Goal: Navigation & Orientation: Find specific page/section

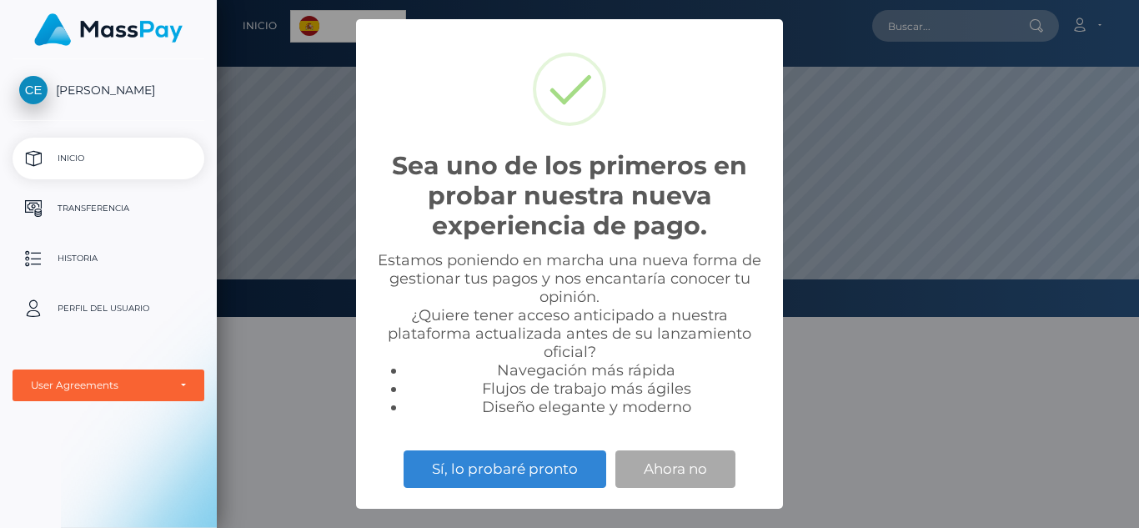
scroll to position [317, 922]
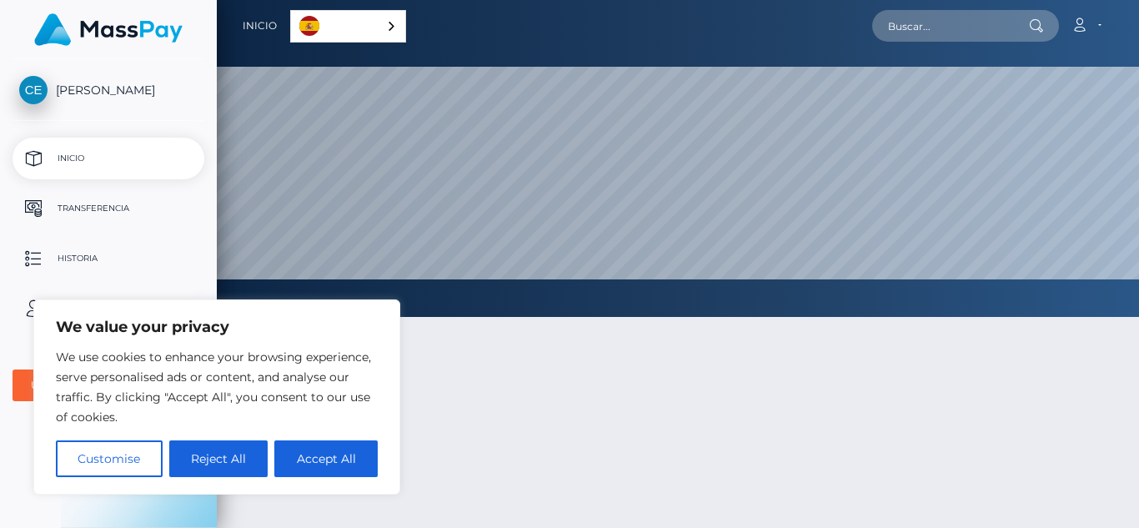
click at [527, 422] on div at bounding box center [678, 504] width 922 height 425
click at [308, 459] on button "Accept All" at bounding box center [325, 458] width 103 height 37
checkbox input "true"
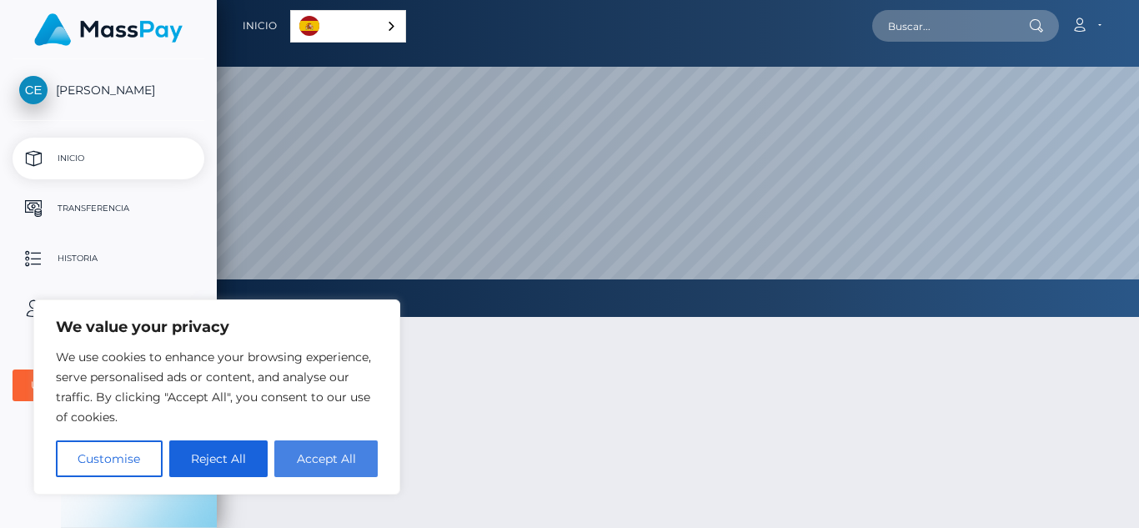
checkbox input "true"
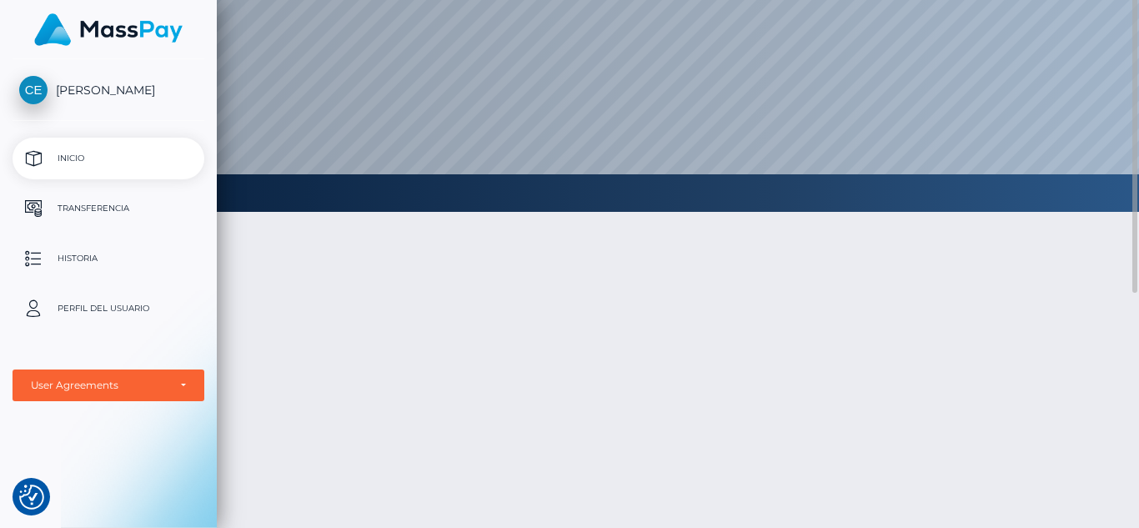
scroll to position [0, 0]
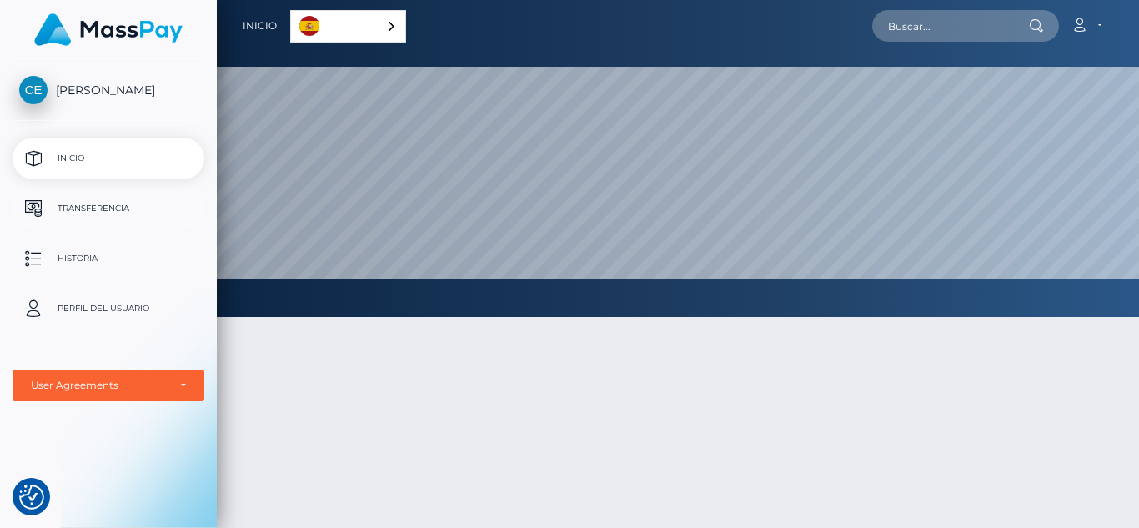
click at [116, 205] on p "Transferencia" at bounding box center [108, 208] width 178 height 25
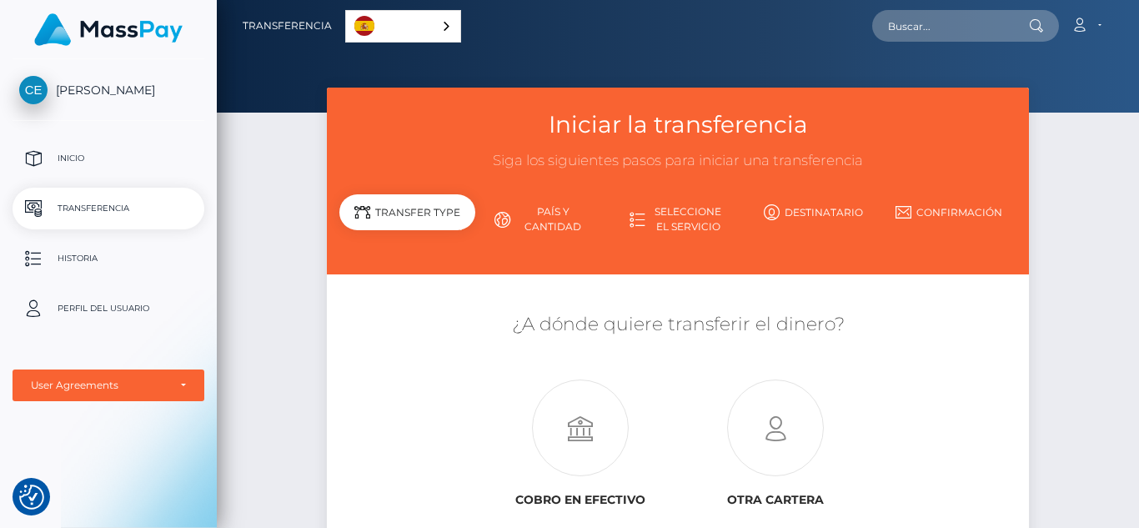
click at [96, 93] on span "[PERSON_NAME]" at bounding box center [109, 90] width 192 height 15
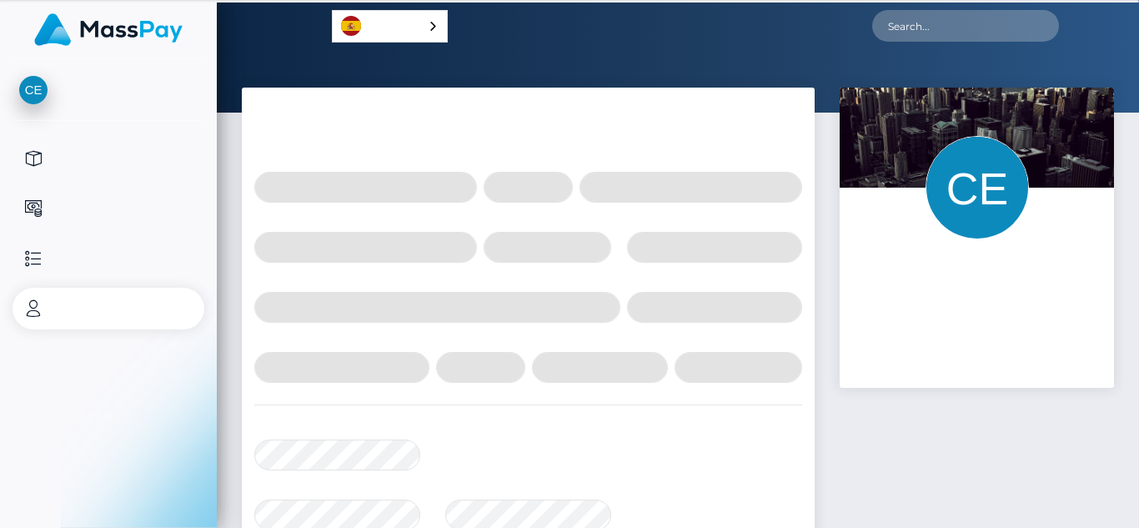
select select
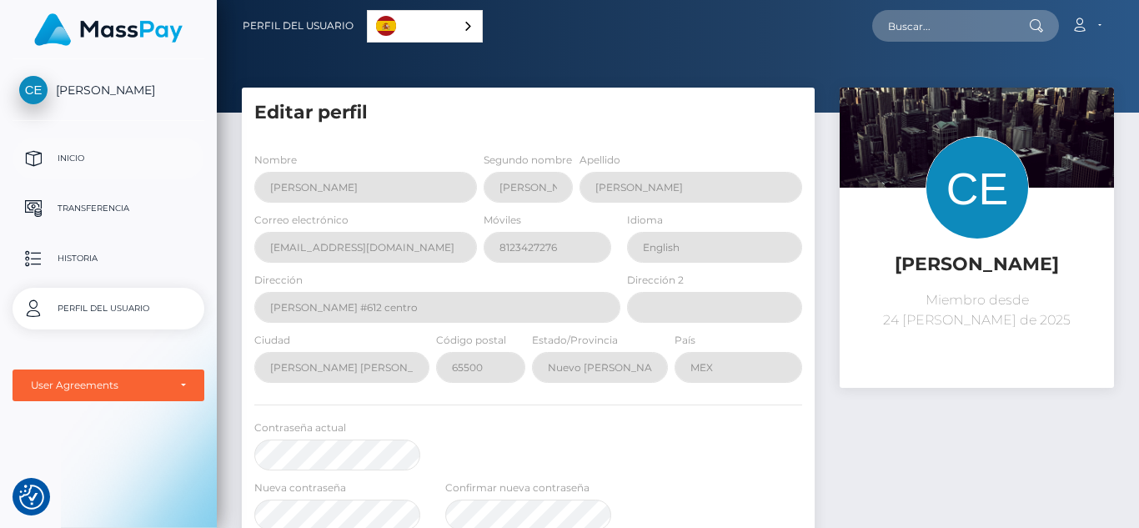
click at [83, 163] on p "Inicio" at bounding box center [108, 158] width 178 height 25
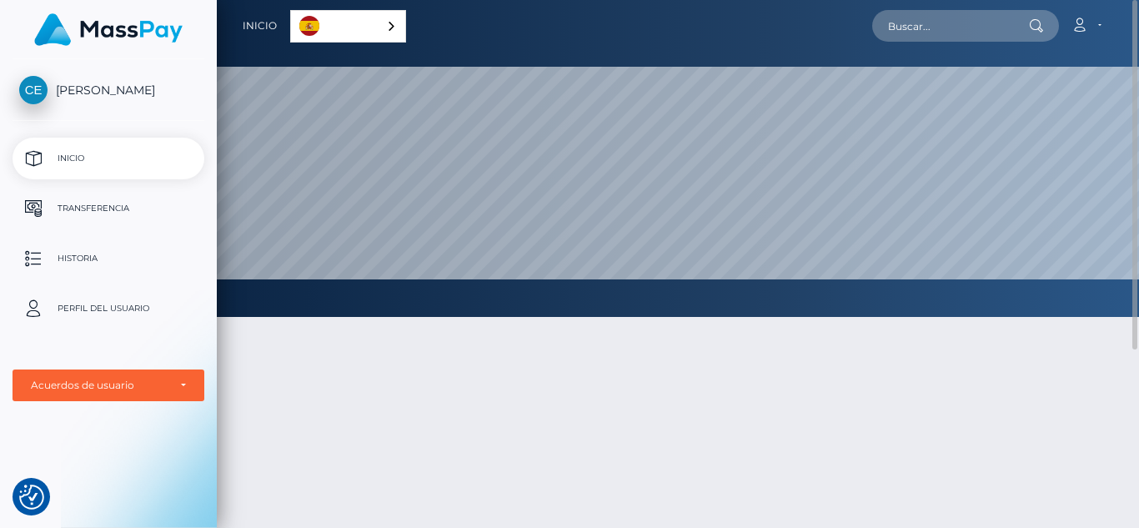
click at [393, 28] on div "Español" at bounding box center [348, 26] width 116 height 33
click at [389, 23] on div "Español" at bounding box center [349, 26] width 119 height 33
click at [1090, 28] on link "Cuenta" at bounding box center [1085, 25] width 49 height 35
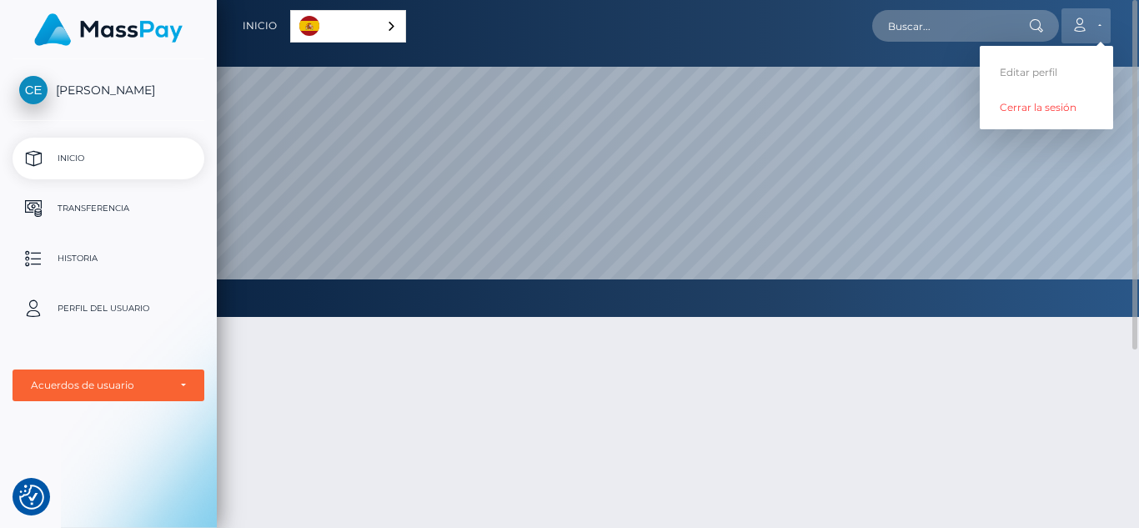
click at [1090, 28] on link "Cuenta" at bounding box center [1085, 25] width 49 height 35
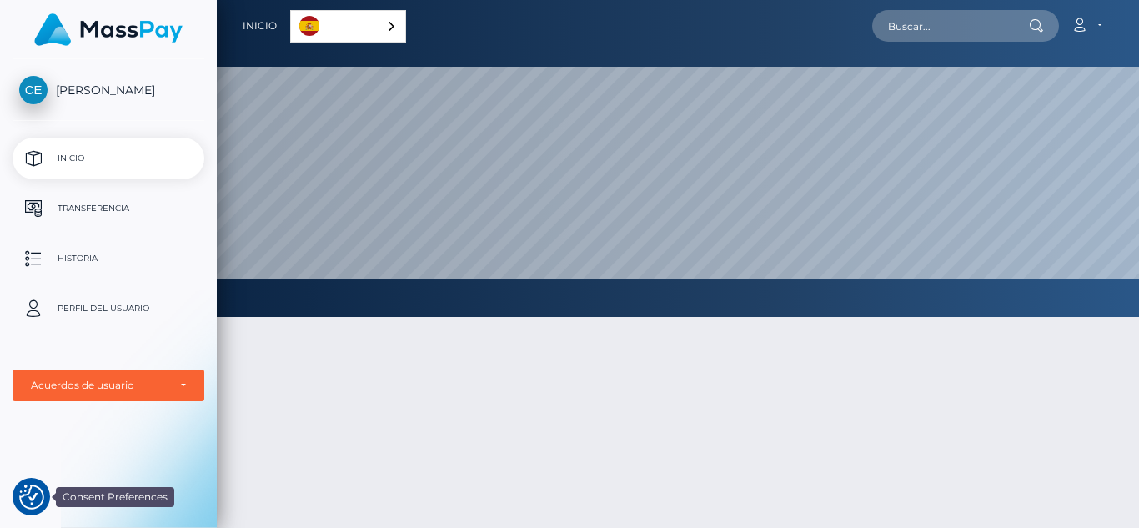
click at [33, 495] on img "Consent Preferences" at bounding box center [31, 496] width 25 height 25
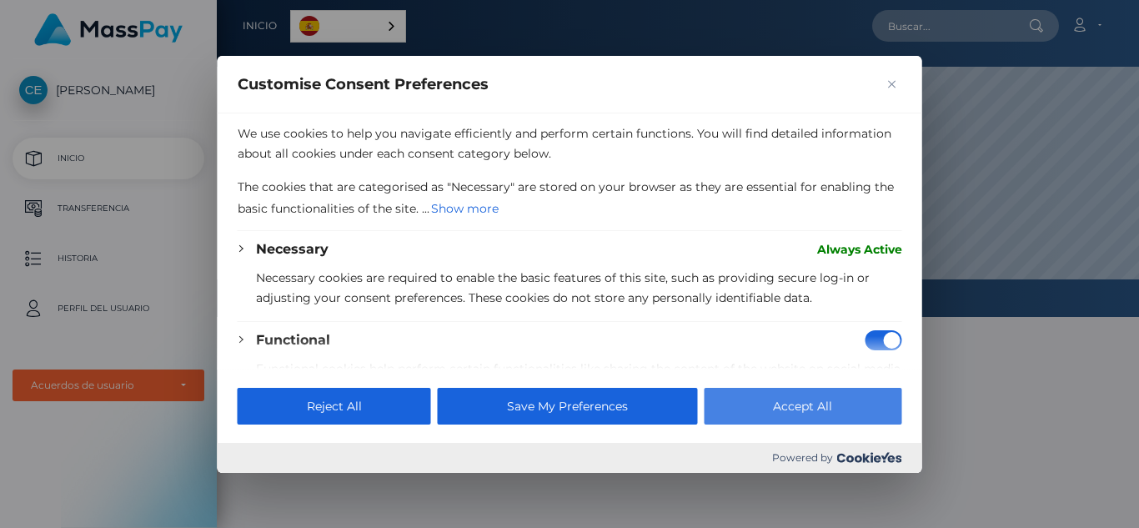
click at [772, 402] on button "Accept All" at bounding box center [803, 406] width 198 height 37
